Goal: Task Accomplishment & Management: Manage account settings

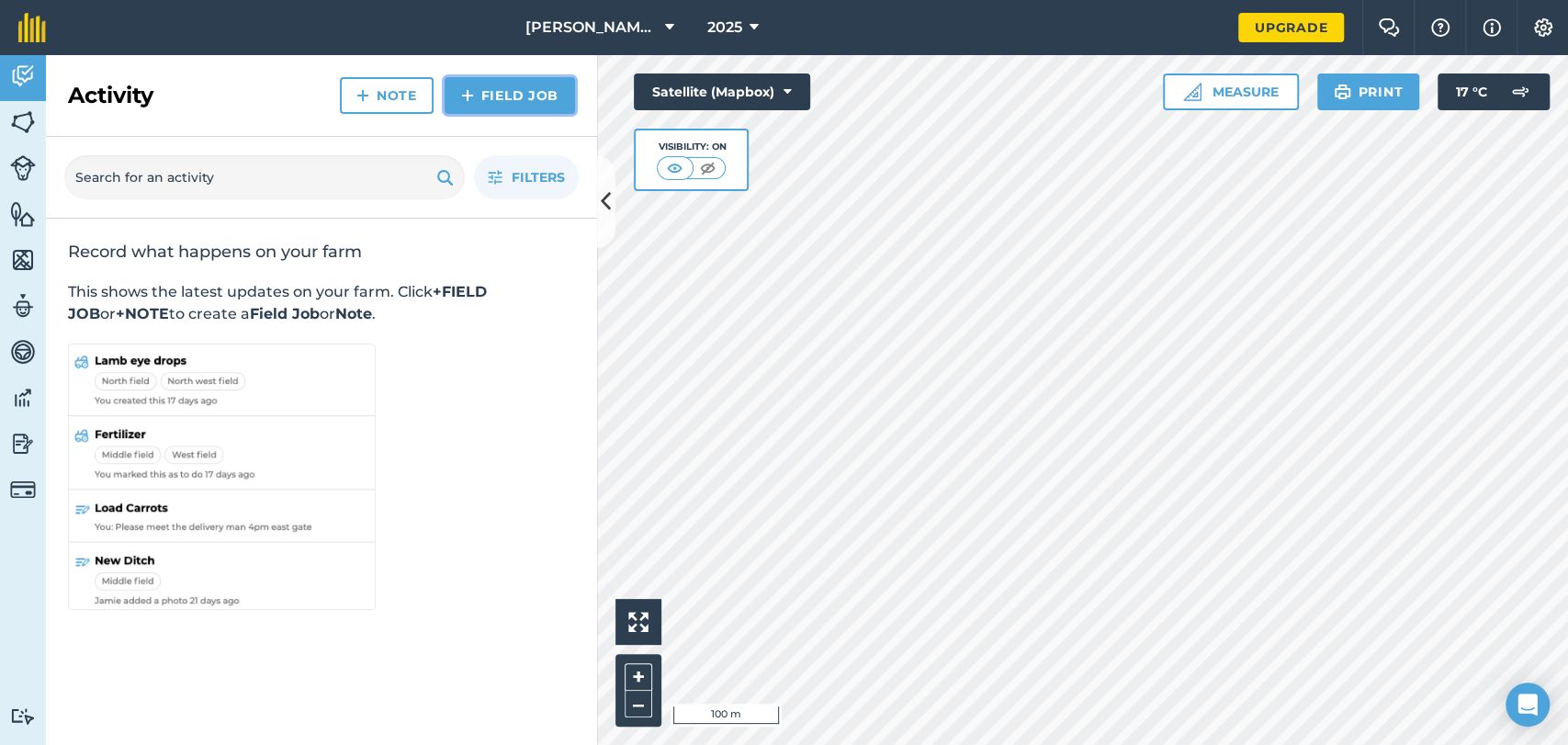
click at [492, 95] on link "Field Job" at bounding box center [510, 96] width 131 height 37
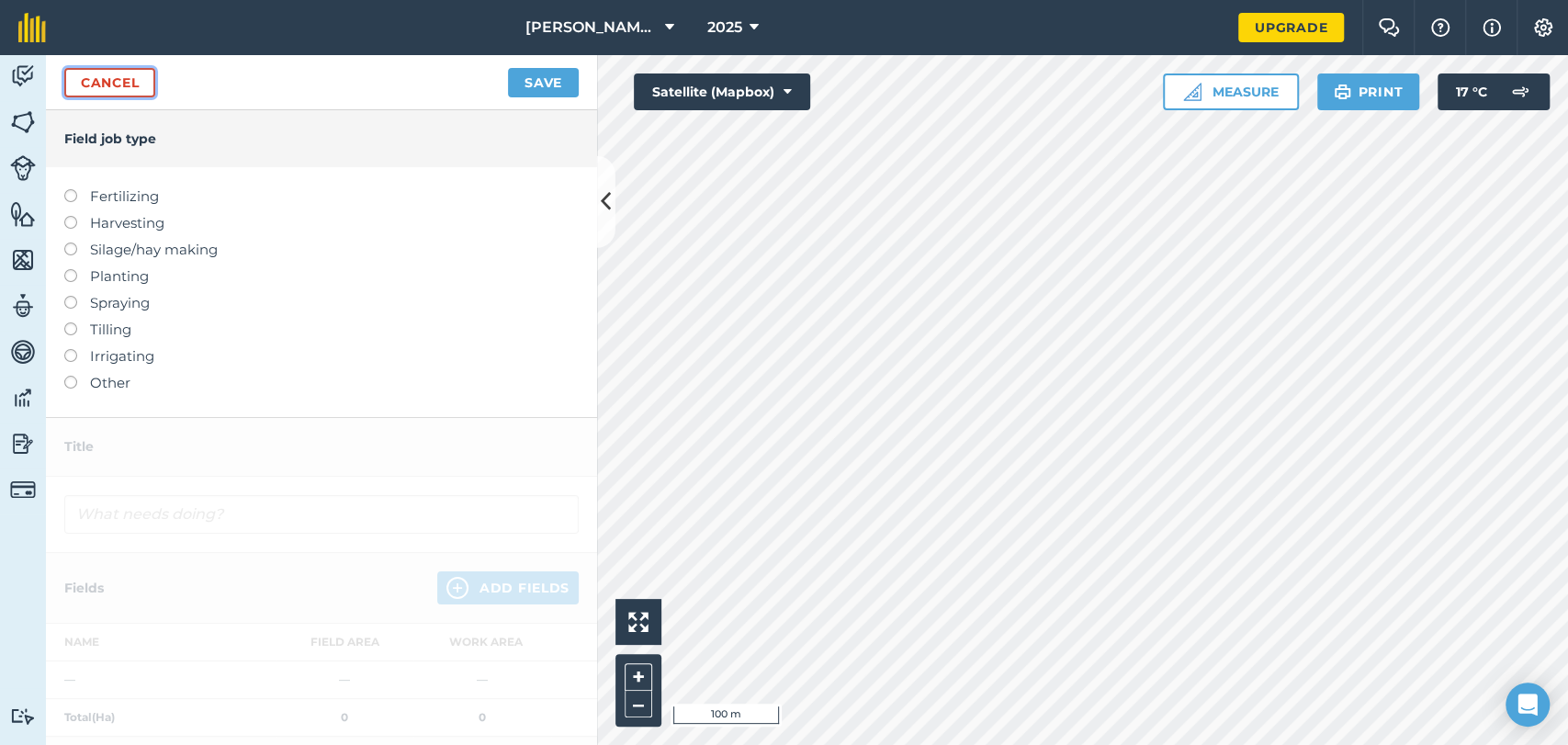
click at [98, 91] on link "Cancel" at bounding box center [109, 83] width 91 height 29
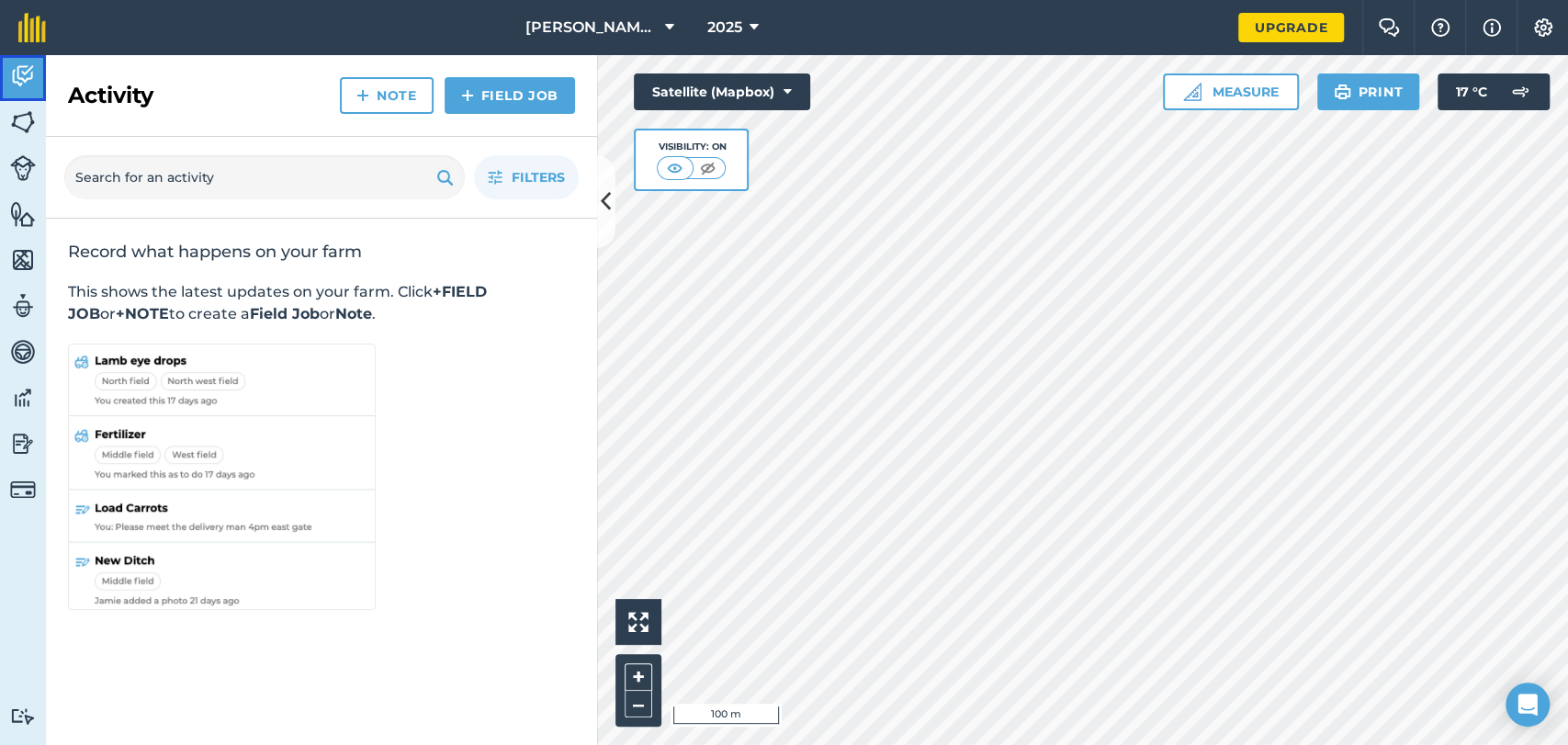
click at [22, 98] on link "Activity" at bounding box center [22, 78] width 46 height 46
click at [23, 119] on img at bounding box center [22, 122] width 25 height 27
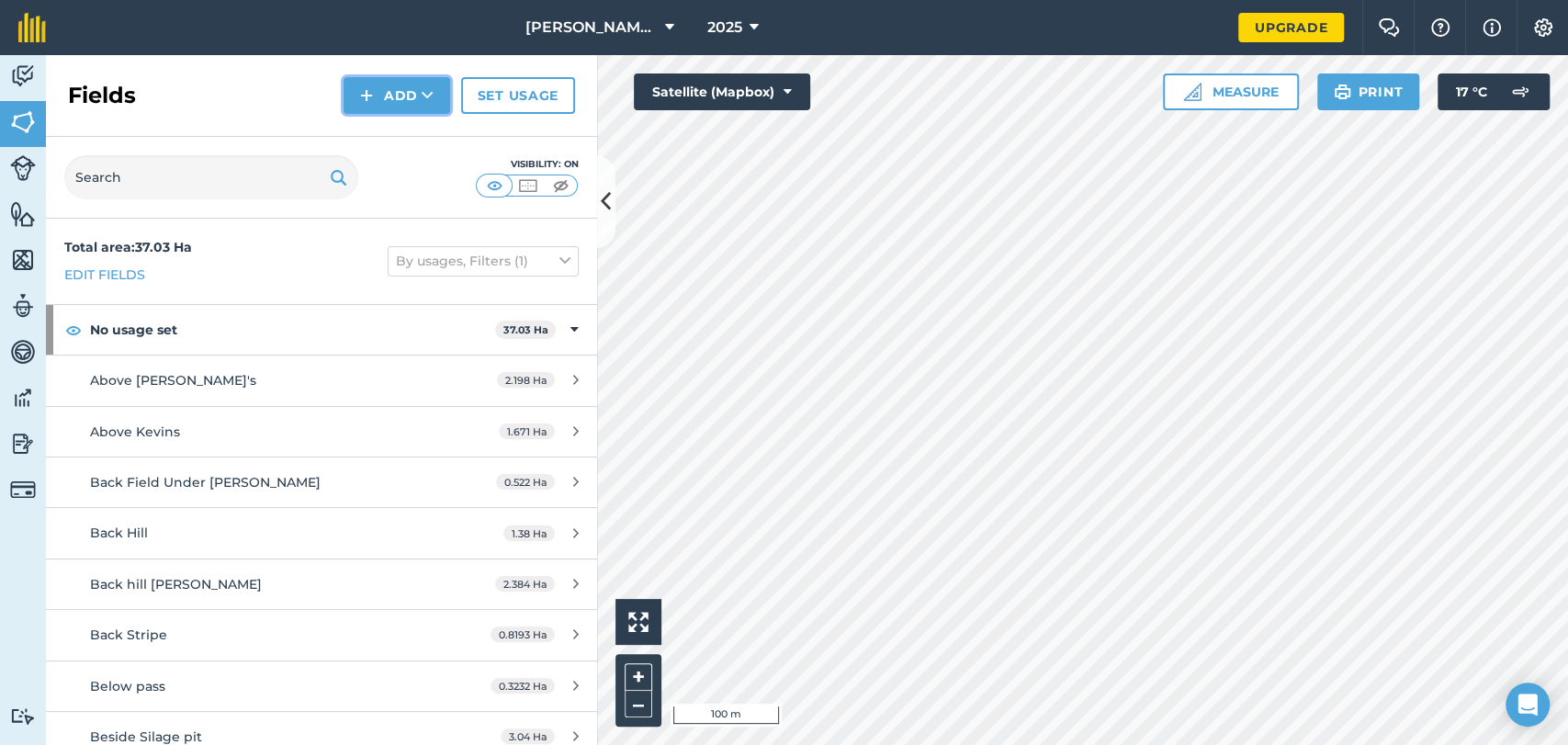
click at [383, 95] on button "Add" at bounding box center [396, 96] width 106 height 37
click at [410, 145] on link "Draw" at bounding box center [397, 137] width 101 height 40
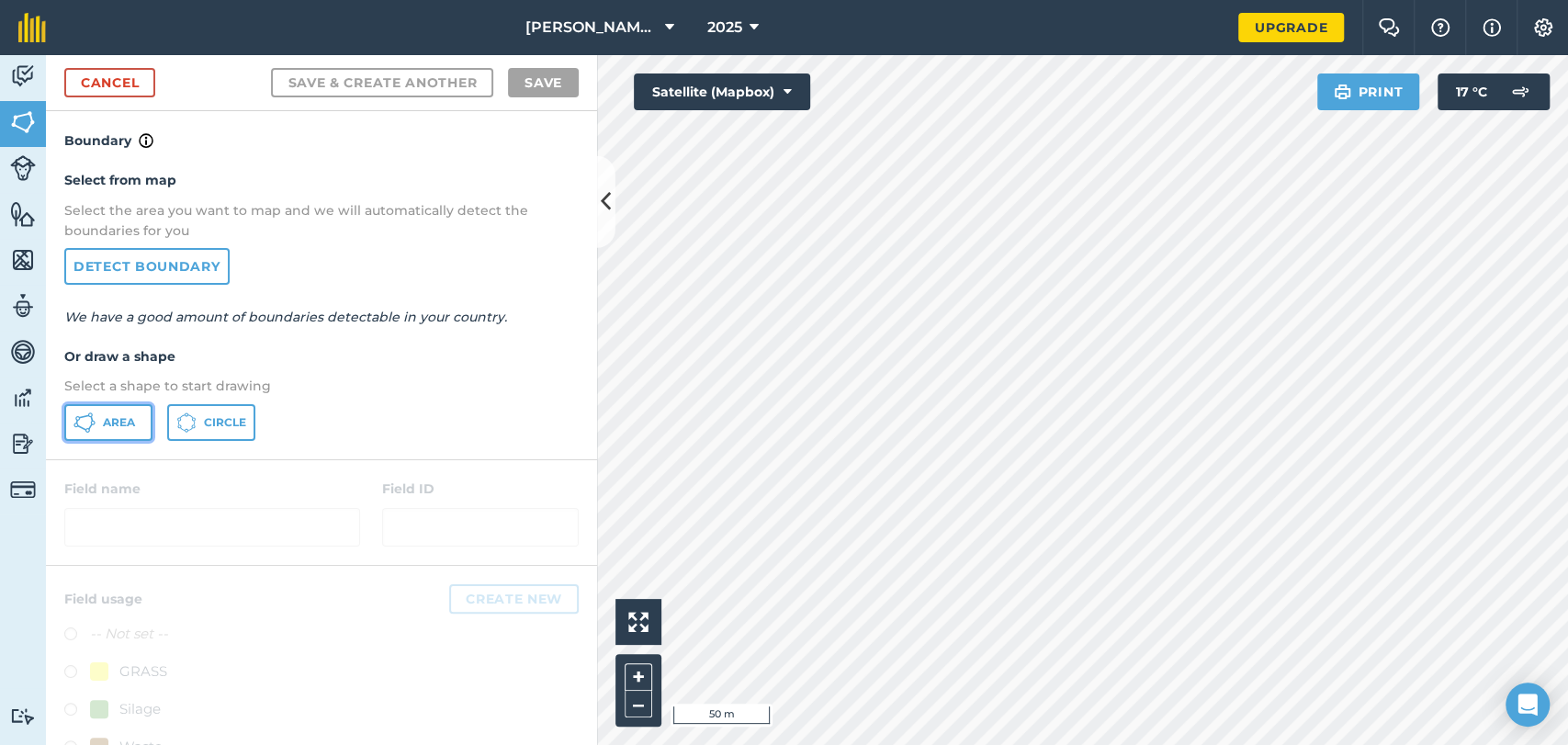
click at [120, 412] on button "Area" at bounding box center [108, 423] width 88 height 37
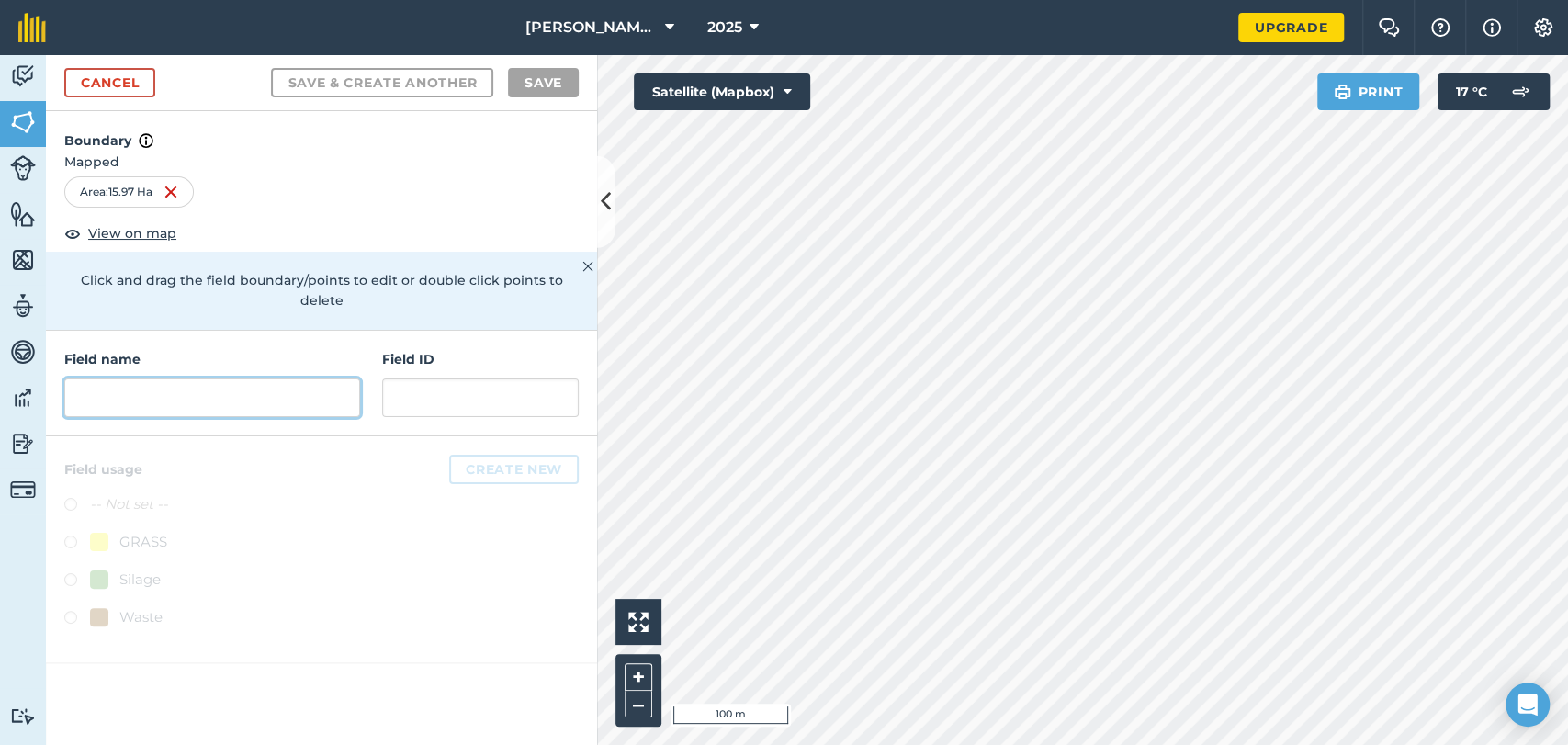
click at [125, 378] on input "text" at bounding box center [211, 398] width 295 height 39
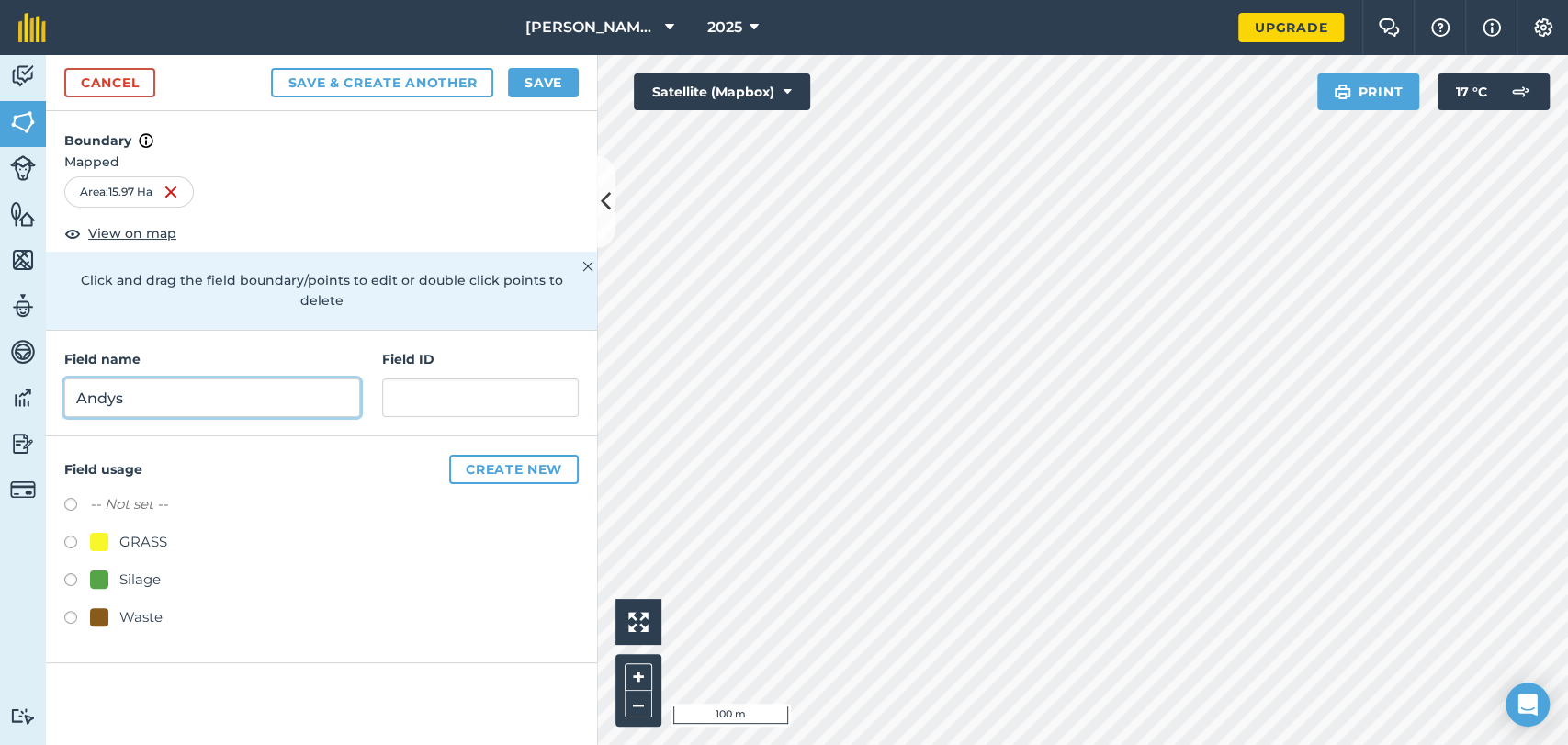
type input "Andys"
click at [75, 535] on label at bounding box center [77, 544] width 25 height 19
radio input "true"
click at [547, 79] on button "Save" at bounding box center [543, 83] width 71 height 29
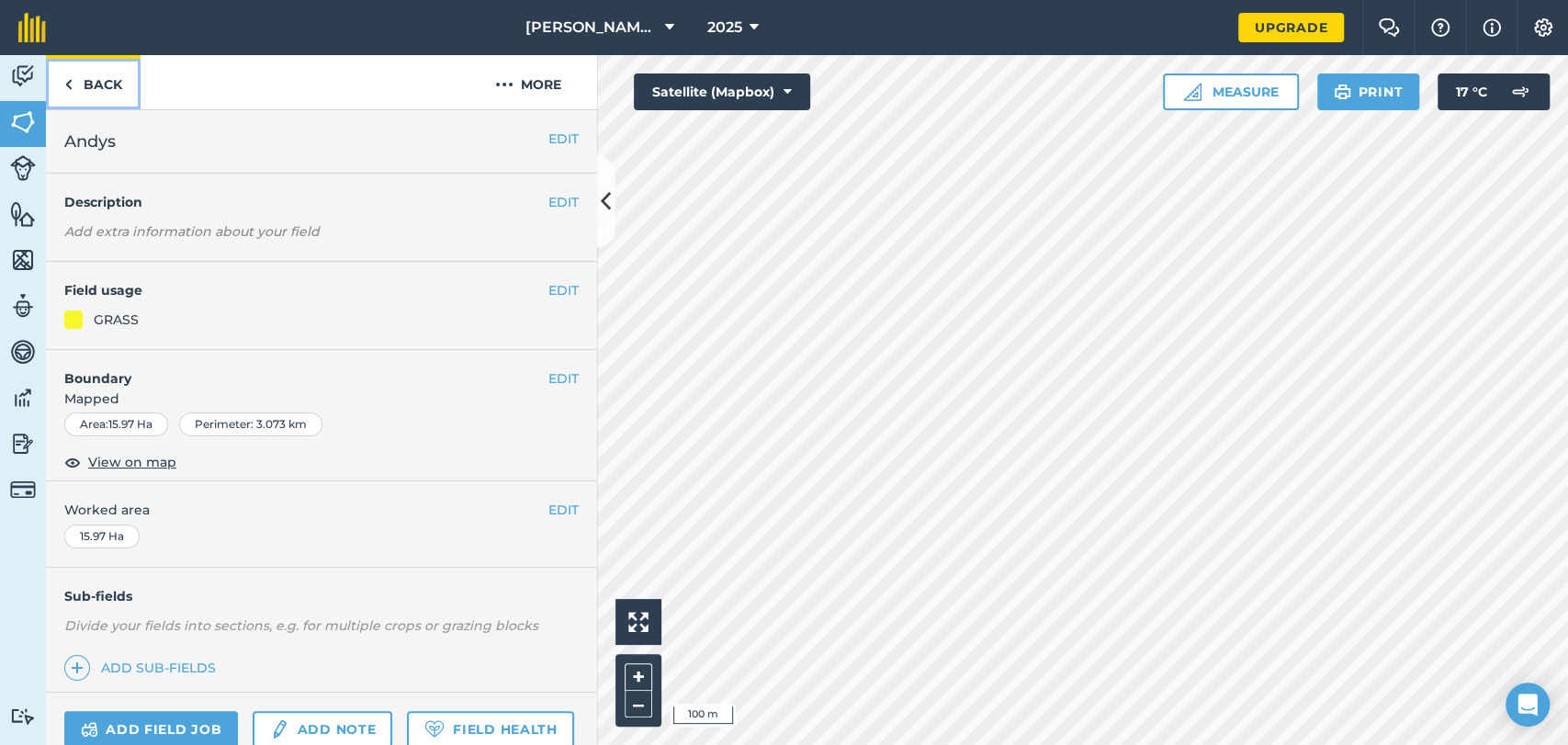
click at [97, 83] on link "Back" at bounding box center [93, 83] width 95 height 55
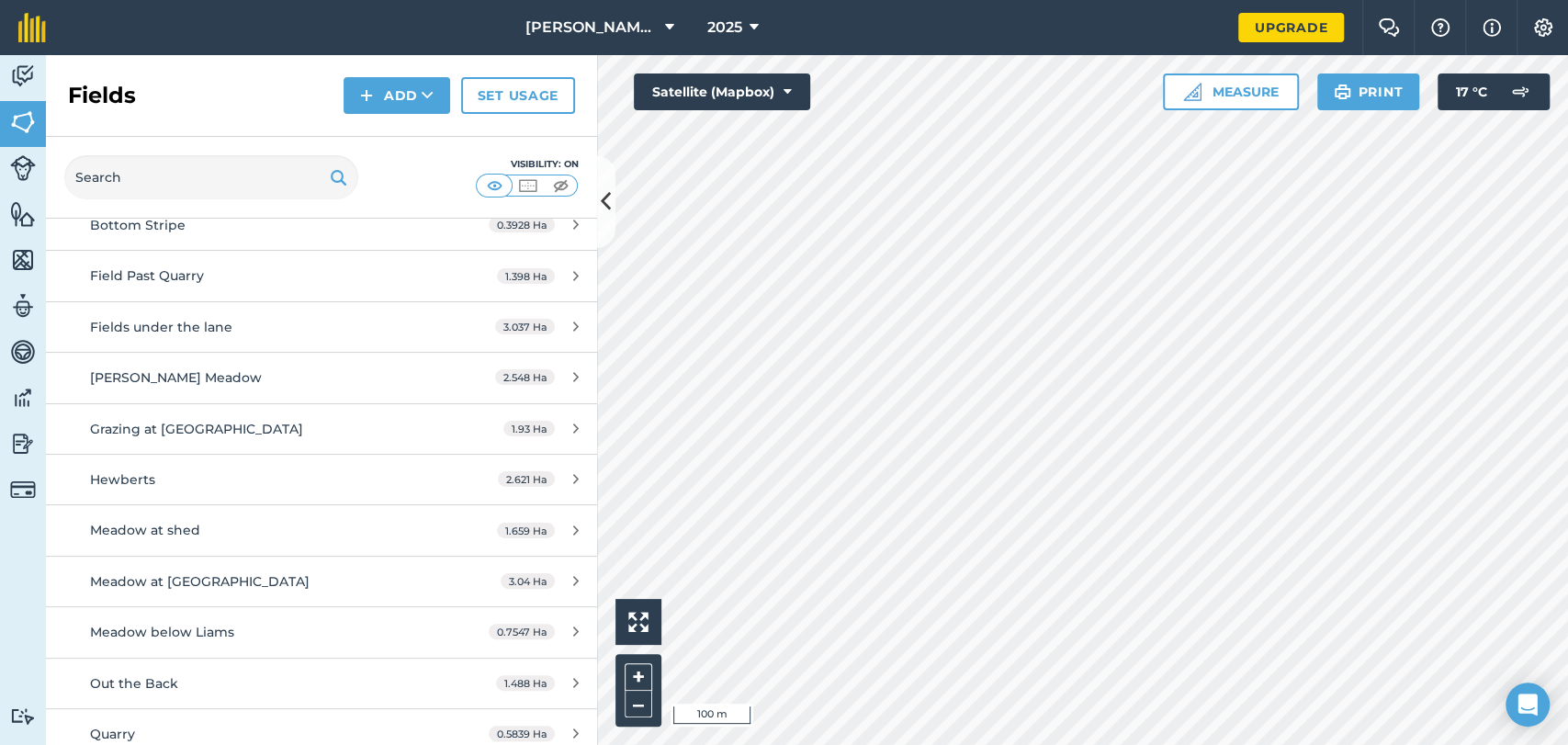
scroll to position [879, 0]
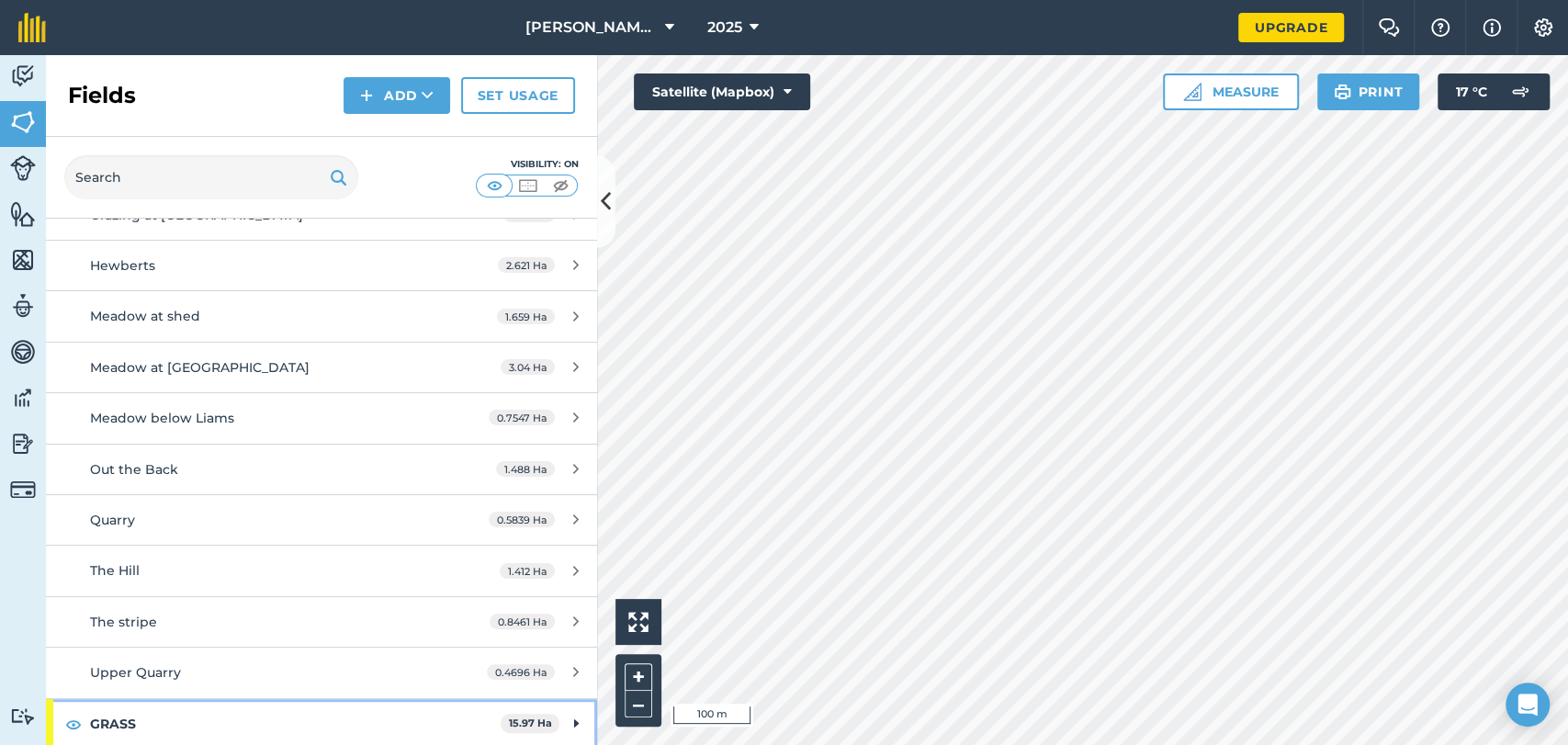
click at [544, 715] on div "GRASS 15.97 Ha" at bounding box center [321, 724] width 551 height 50
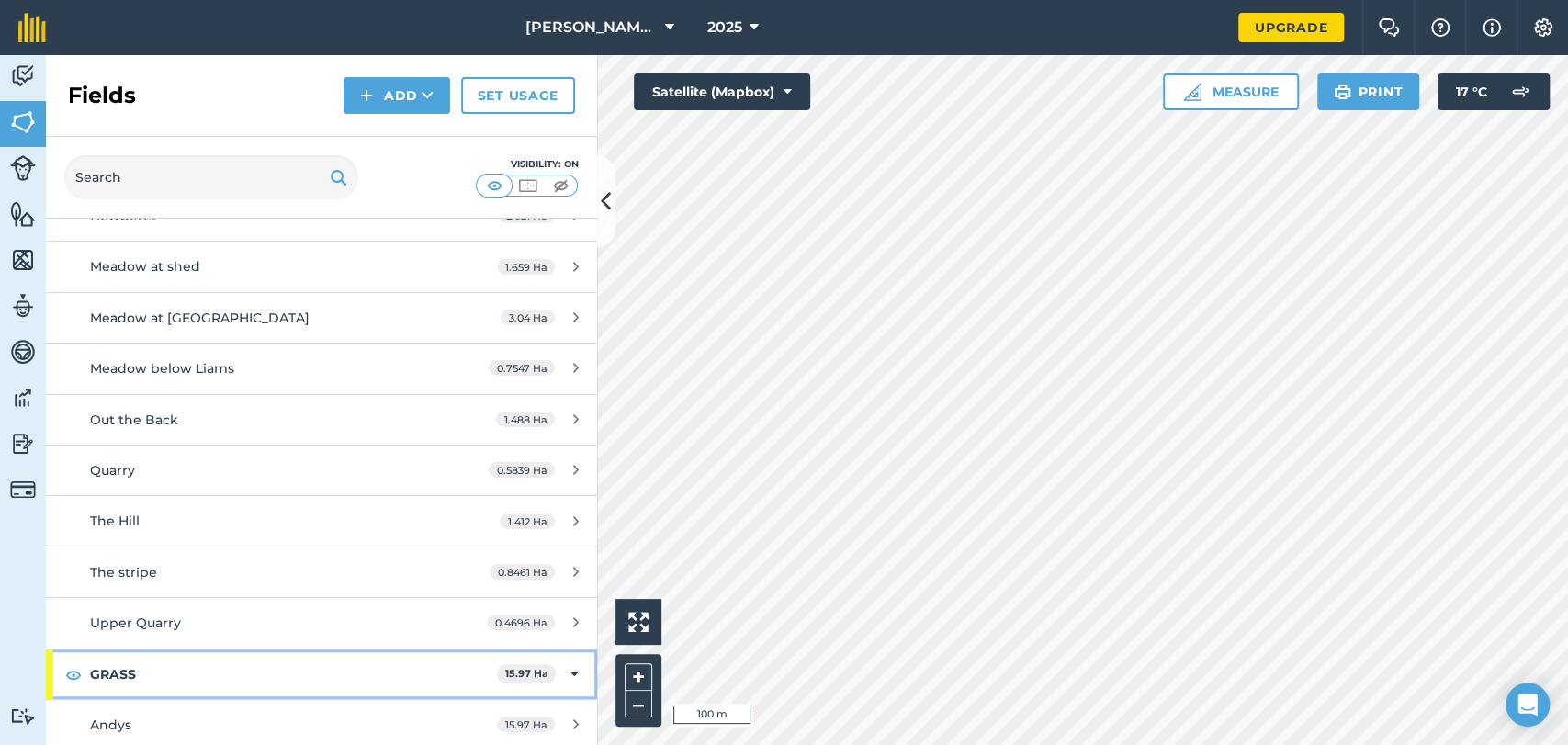
scroll to position [929, 0]
click at [549, 717] on div "15.97 Ha" at bounding box center [538, 724] width 119 height 15
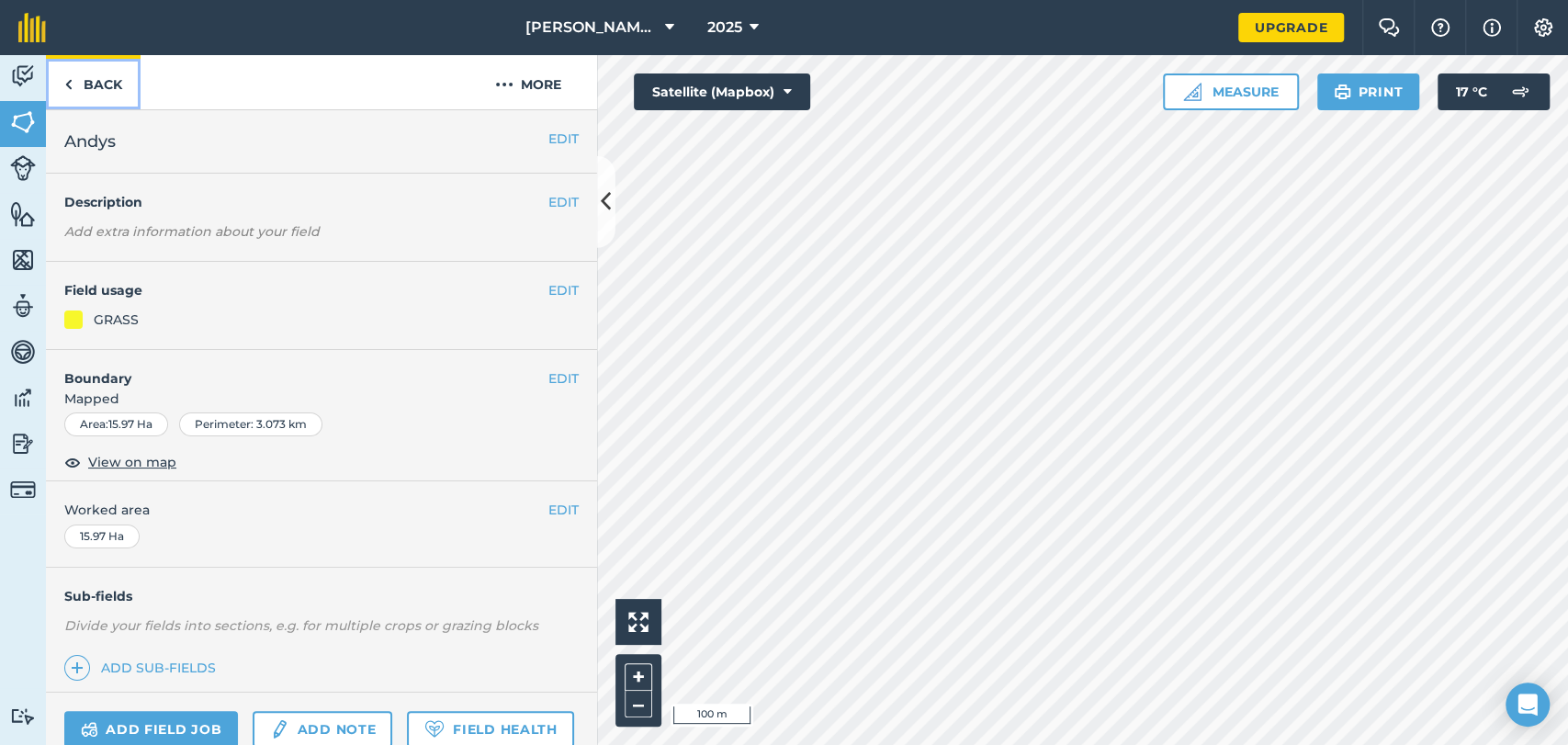
click at [82, 78] on link "Back" at bounding box center [93, 83] width 95 height 55
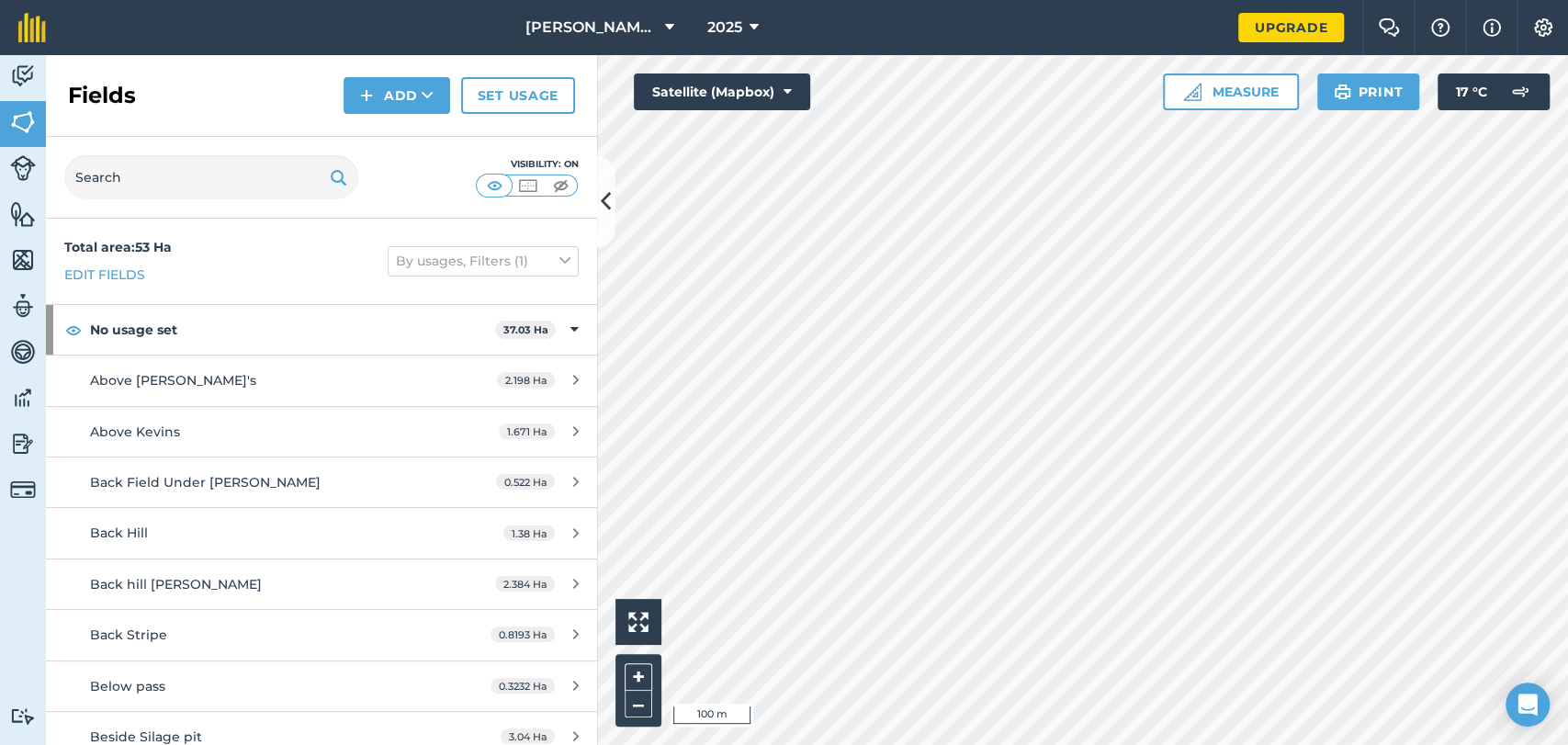
click at [551, 197] on div "Visibility: On" at bounding box center [527, 176] width 103 height 40
click at [552, 184] on img at bounding box center [561, 185] width 23 height 19
click at [514, 178] on button at bounding box center [527, 185] width 33 height 20
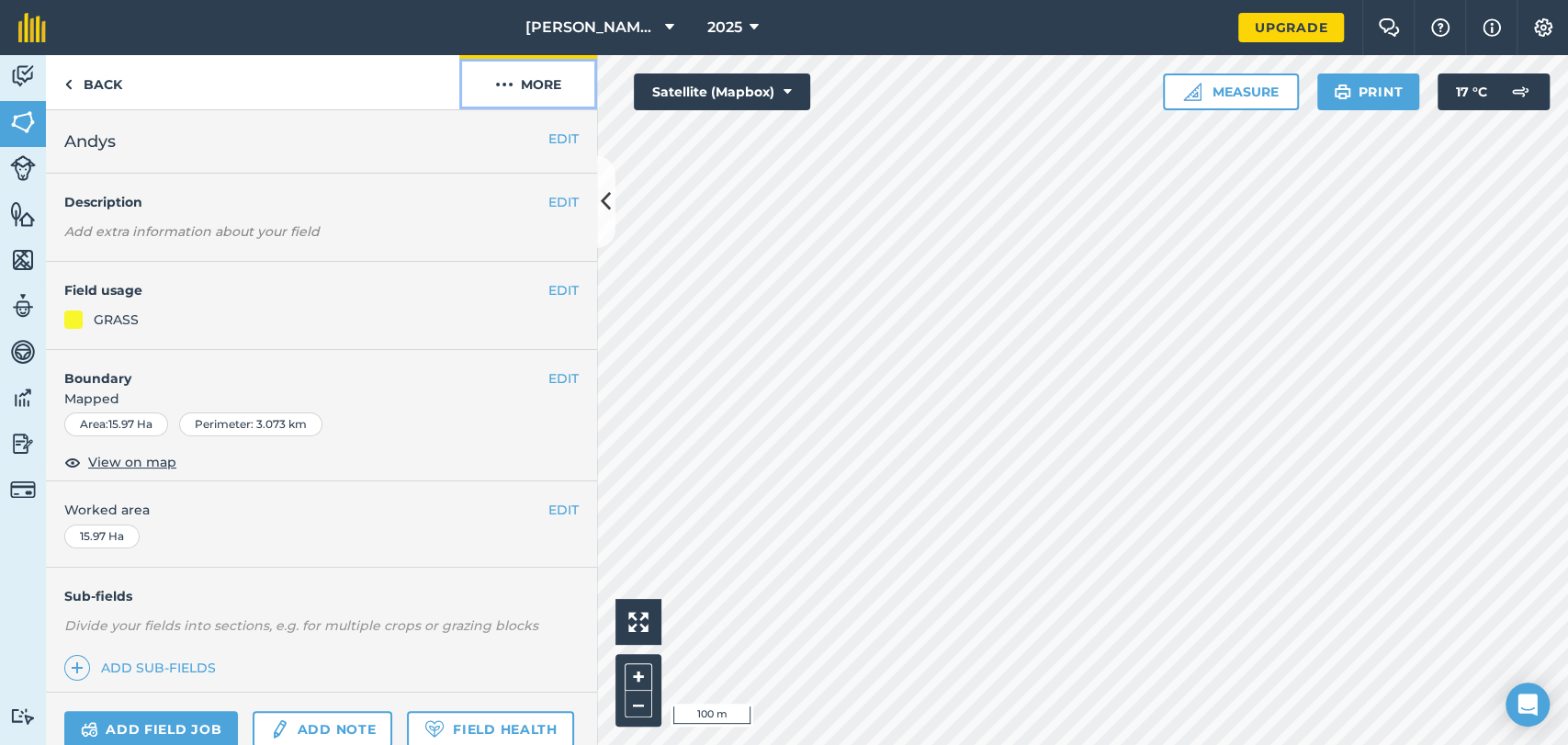
click at [516, 80] on button "More" at bounding box center [527, 83] width 137 height 55
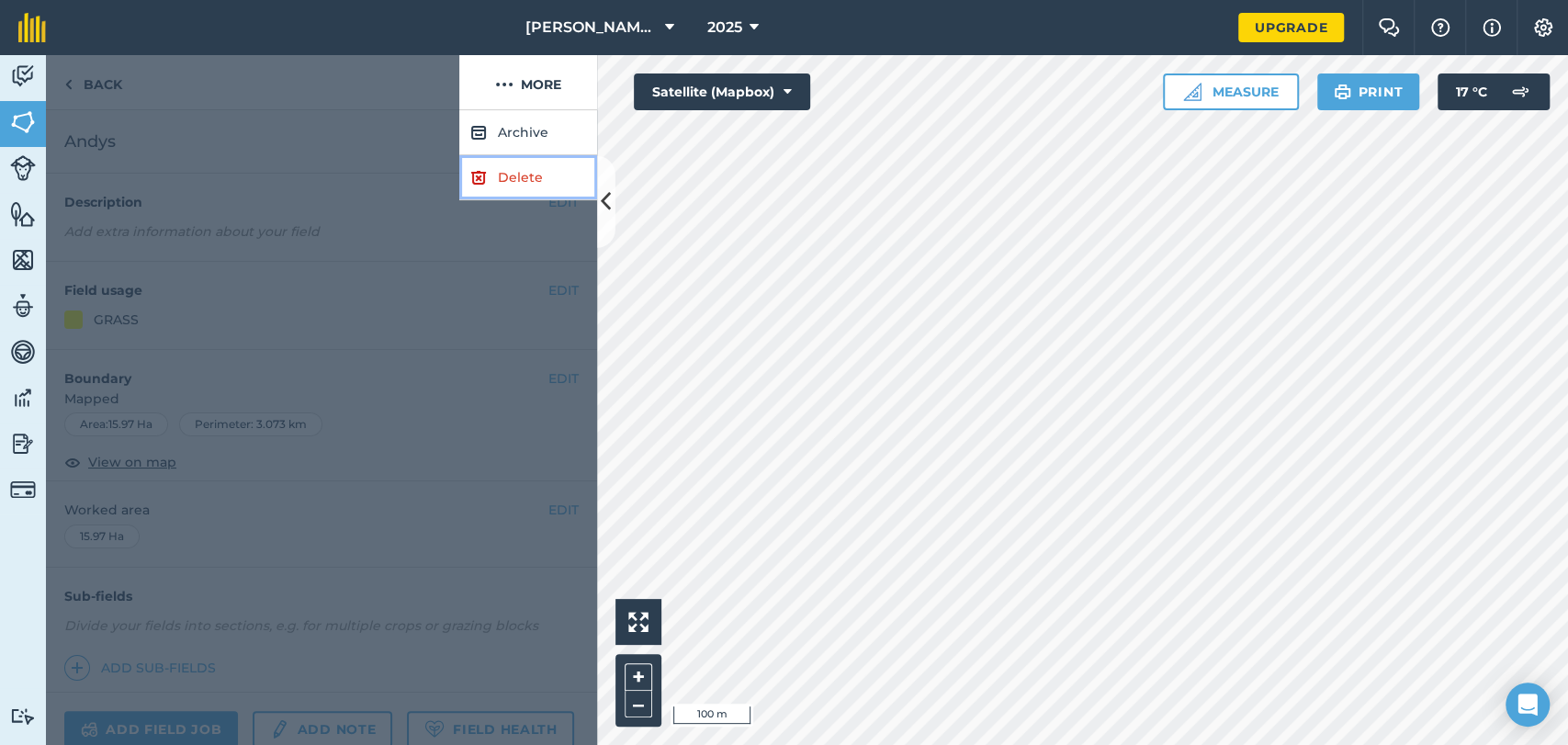
click at [519, 176] on link "Delete" at bounding box center [527, 177] width 137 height 45
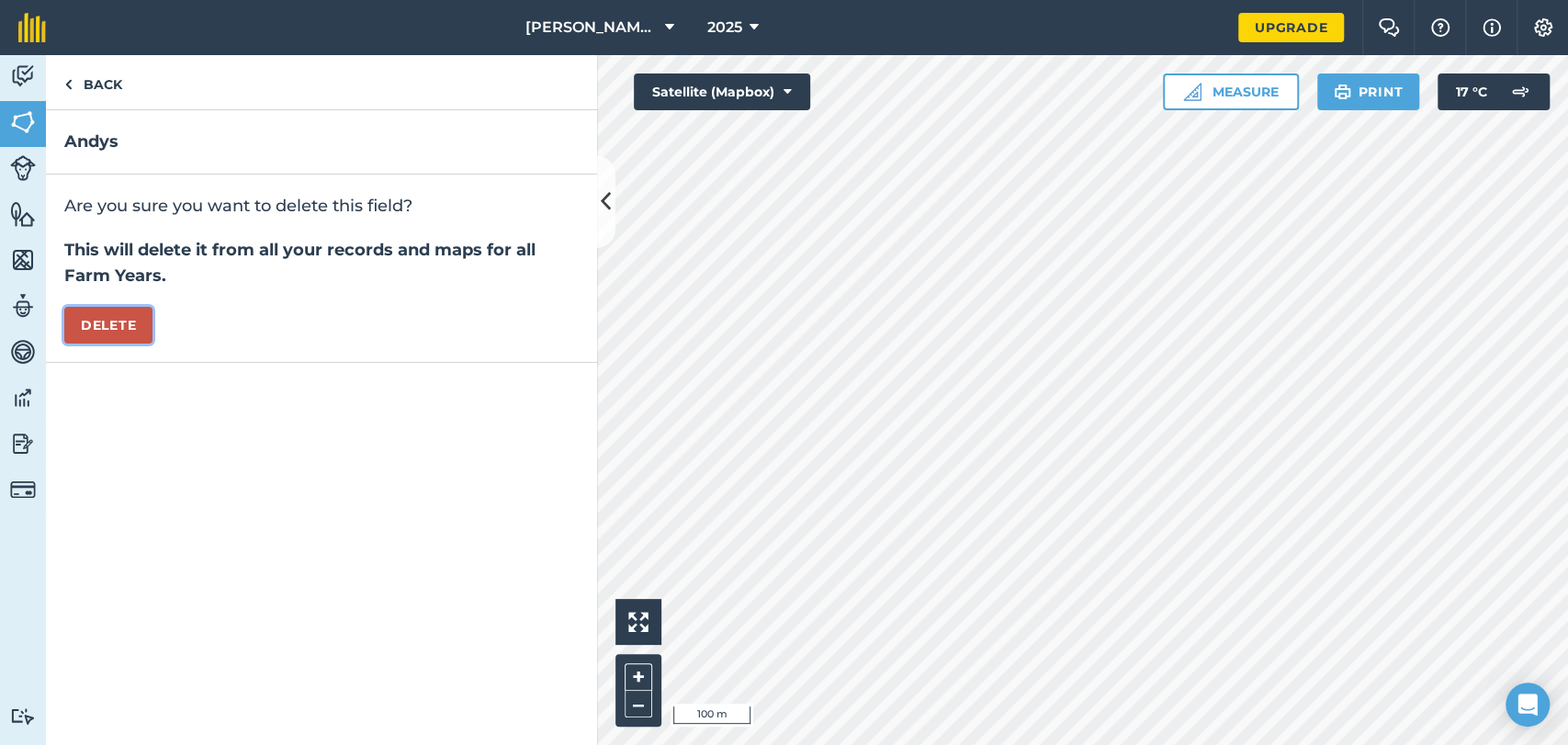
click at [96, 326] on button "Delete" at bounding box center [108, 326] width 88 height 37
